Goal: Task Accomplishment & Management: Use online tool/utility

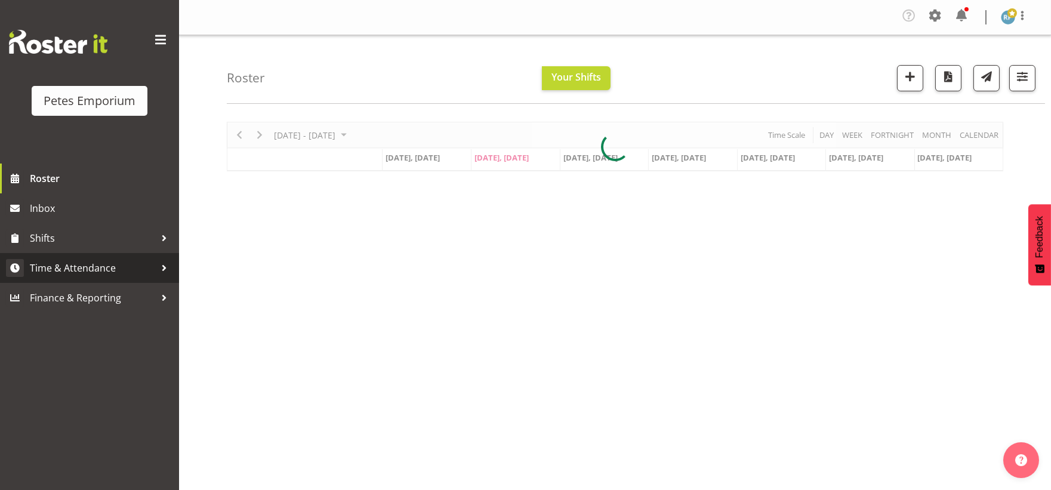
click at [91, 272] on span "Time & Attendance" at bounding box center [92, 268] width 125 height 18
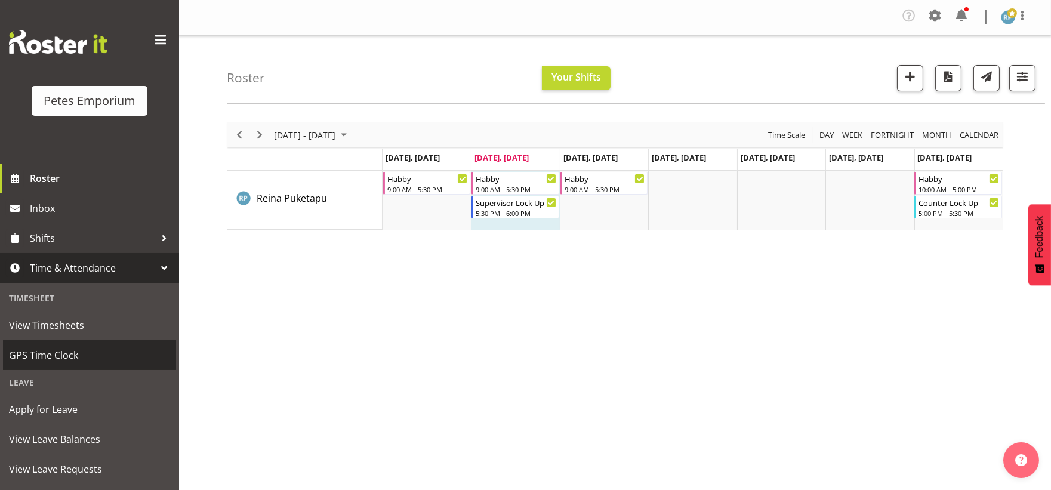
click at [69, 348] on span "GPS Time Clock" at bounding box center [89, 355] width 161 height 18
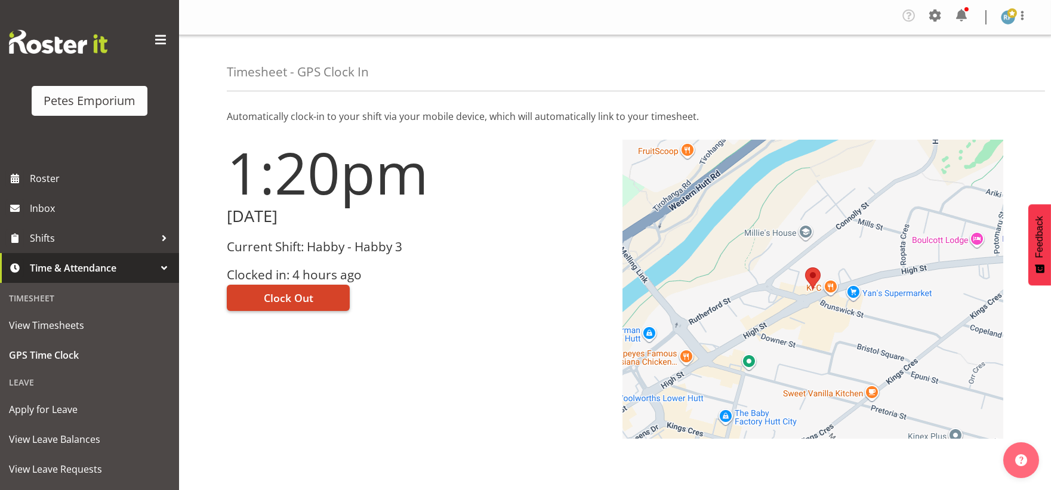
click at [315, 301] on button "Clock Out" at bounding box center [288, 298] width 123 height 26
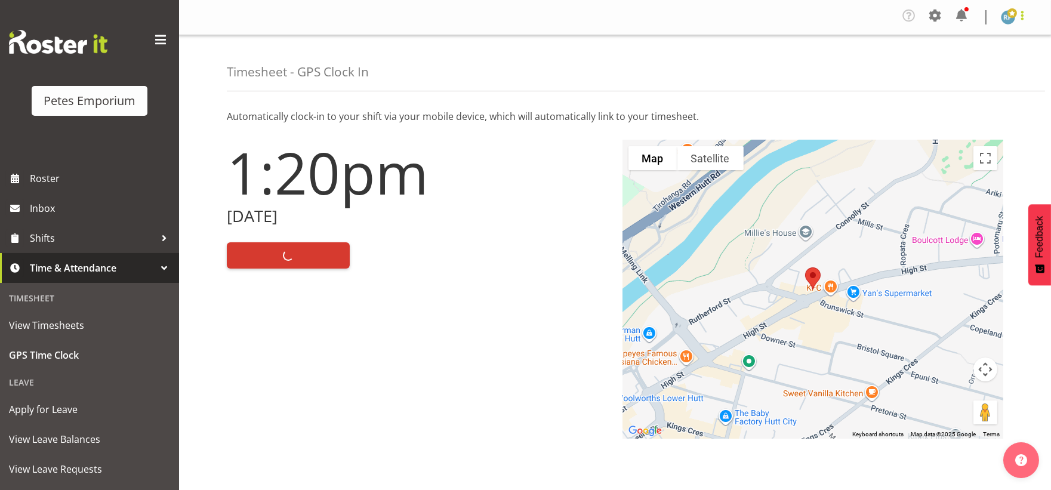
click at [1024, 15] on span at bounding box center [1022, 15] width 14 height 14
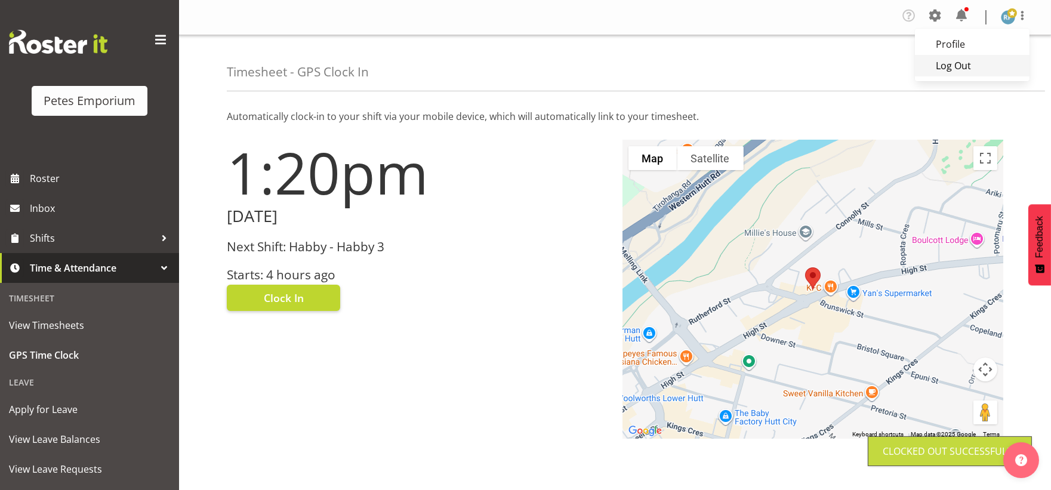
click at [973, 72] on link "Log Out" at bounding box center [972, 65] width 115 height 21
